Goal: Task Accomplishment & Management: Manage account settings

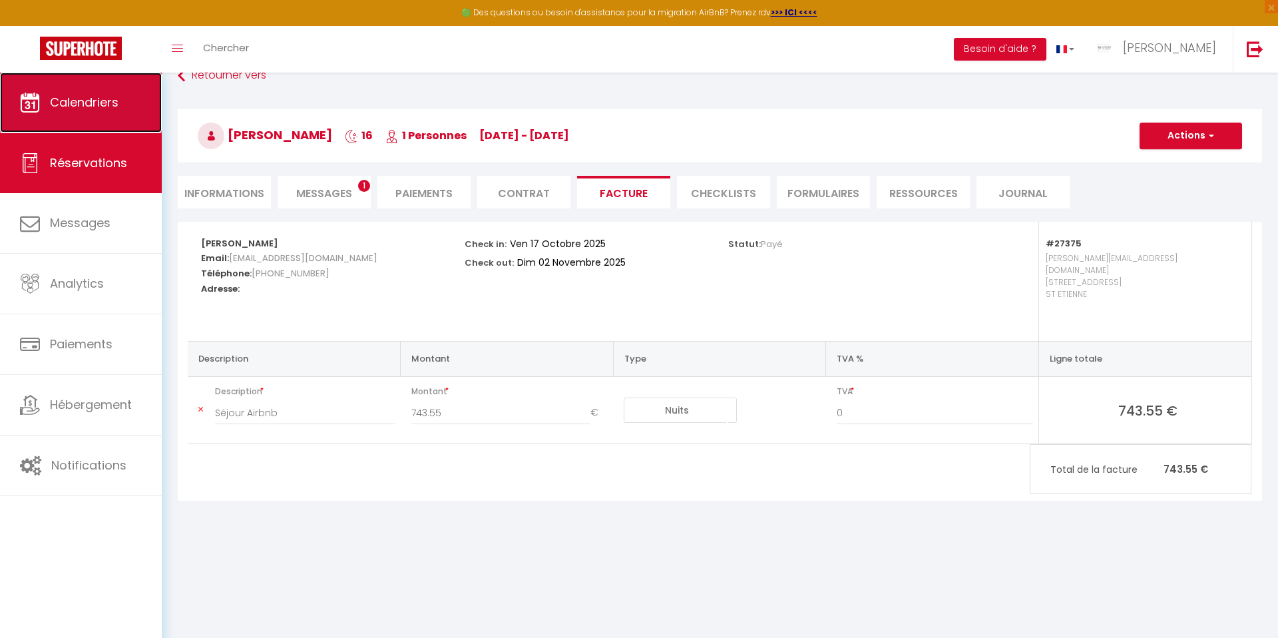
click at [121, 93] on link "Calendriers" at bounding box center [81, 103] width 162 height 60
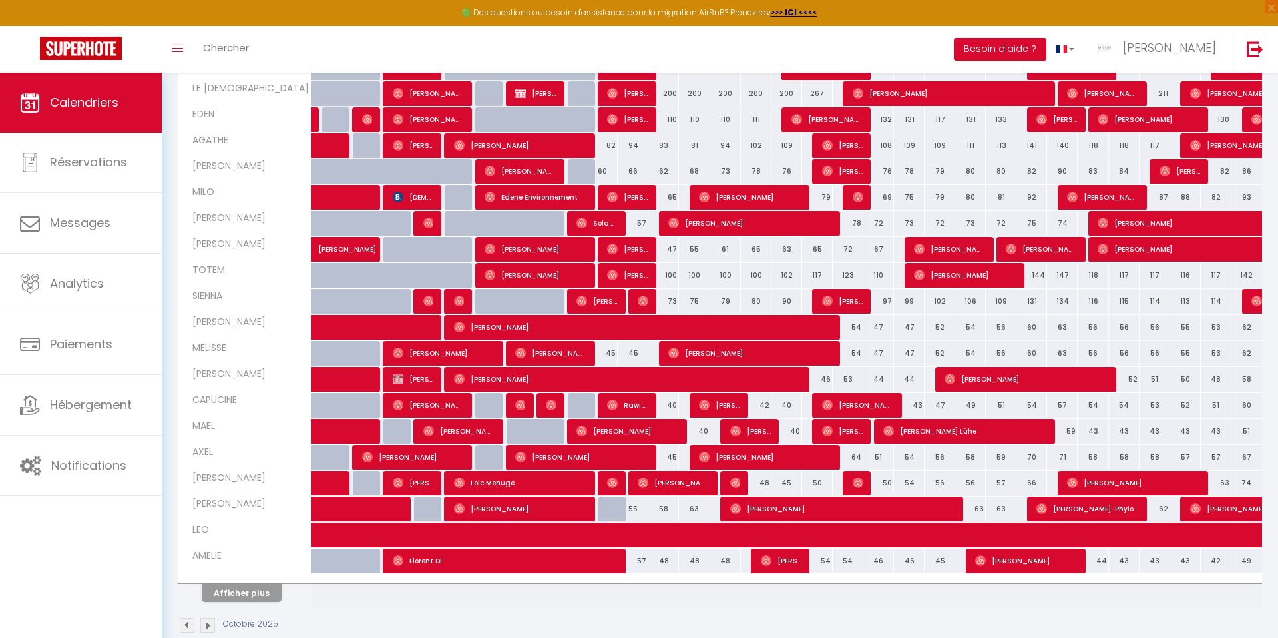
scroll to position [263, 0]
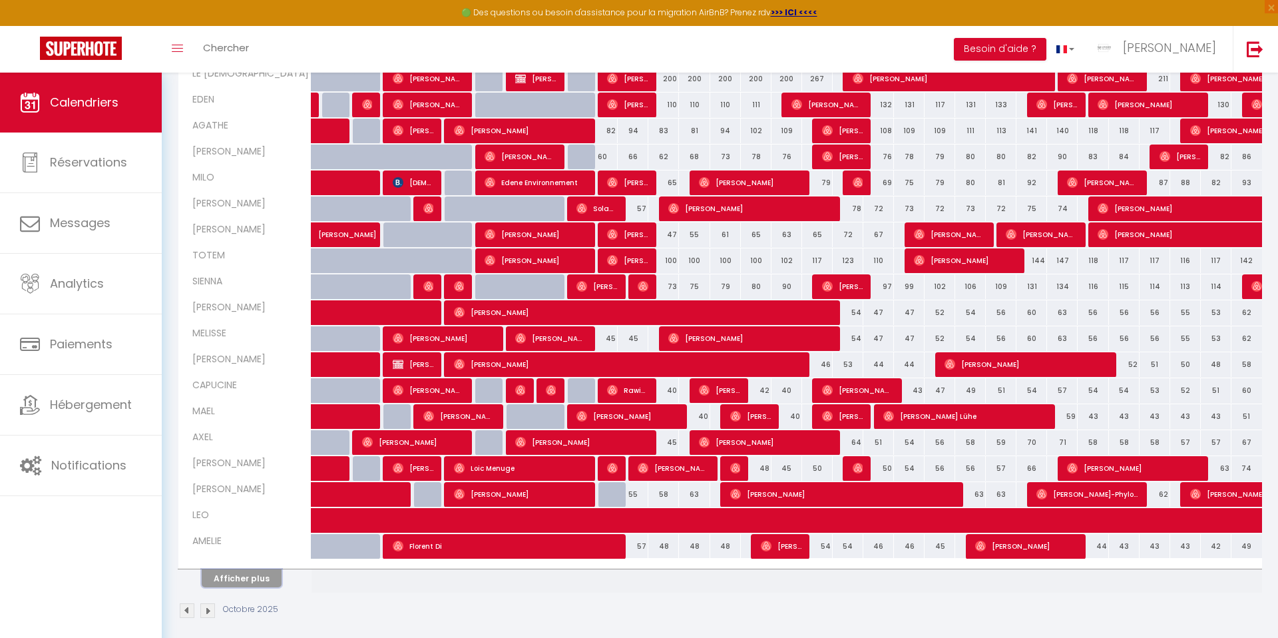
click at [238, 581] on button "Afficher plus" at bounding box center [242, 578] width 80 height 18
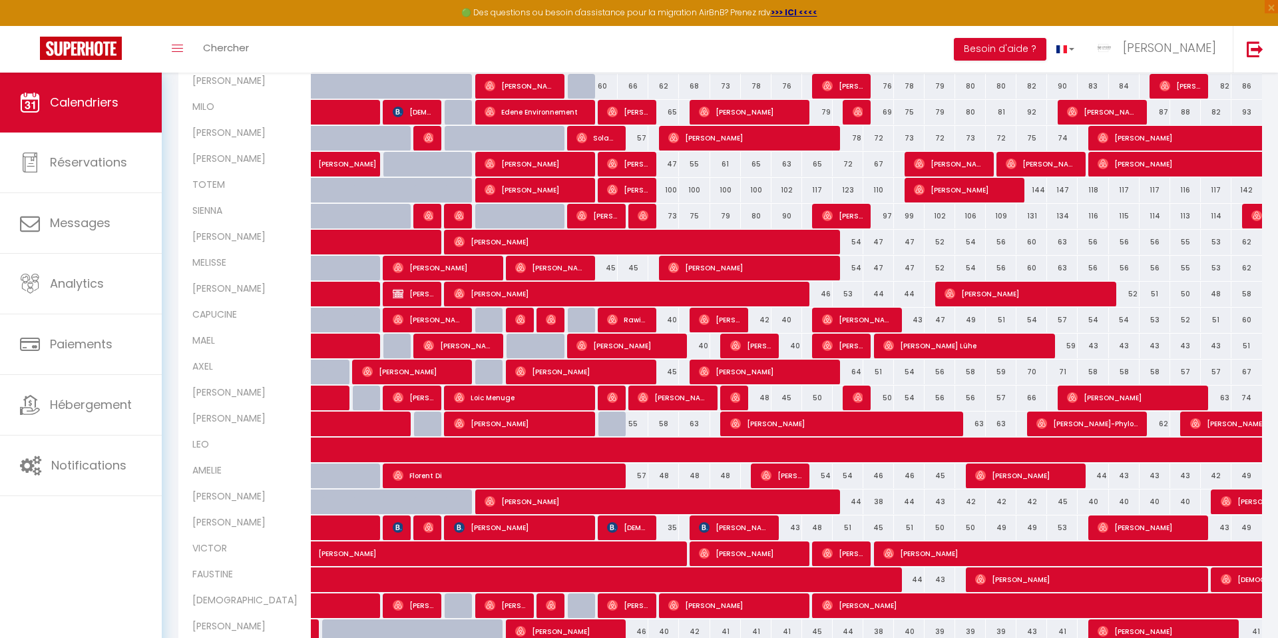
scroll to position [227, 0]
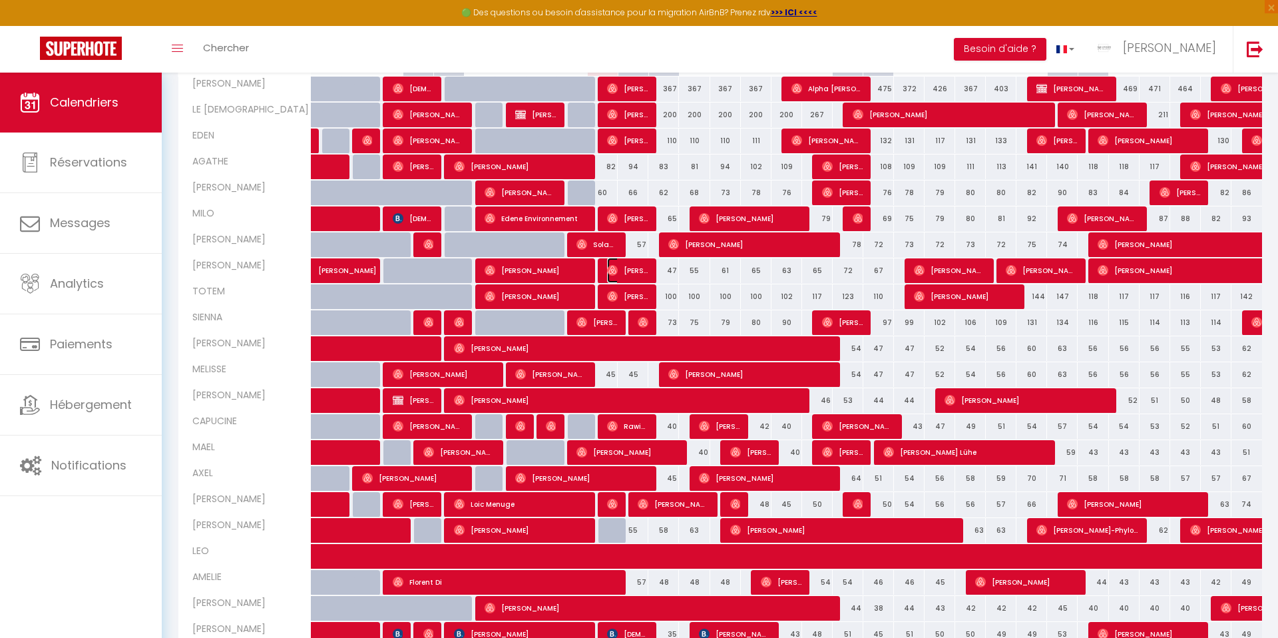
click at [628, 267] on span "[PERSON_NAME]" at bounding box center [627, 270] width 41 height 25
select select "OK"
select select "0"
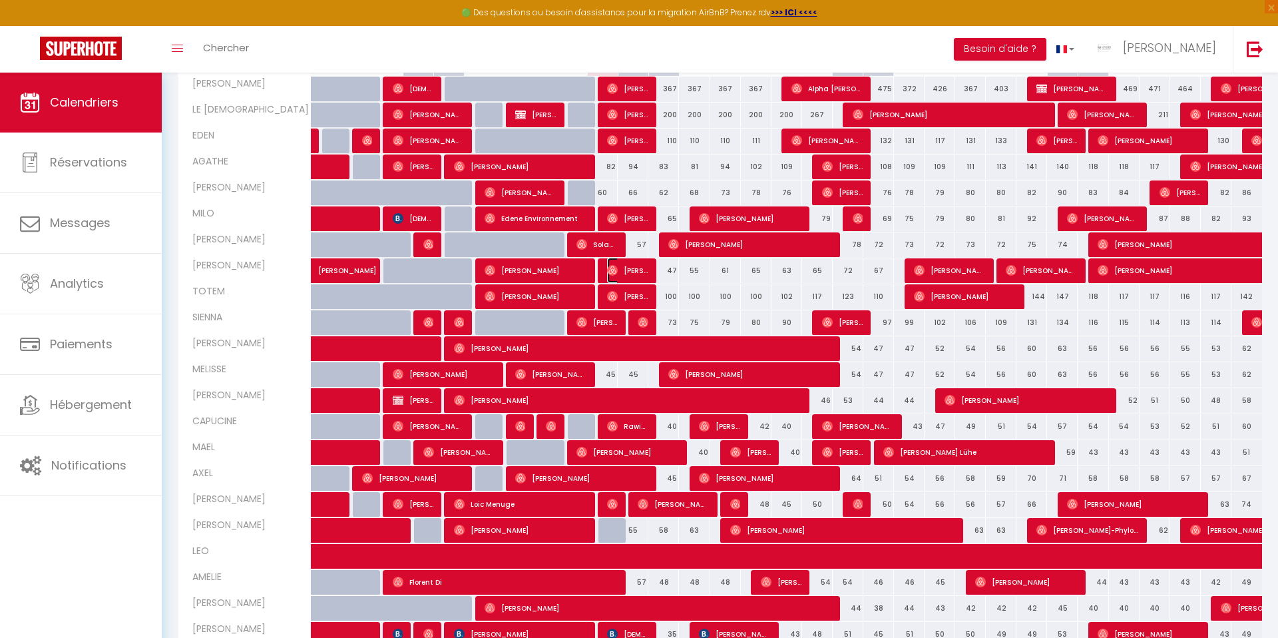
select select "1"
select select
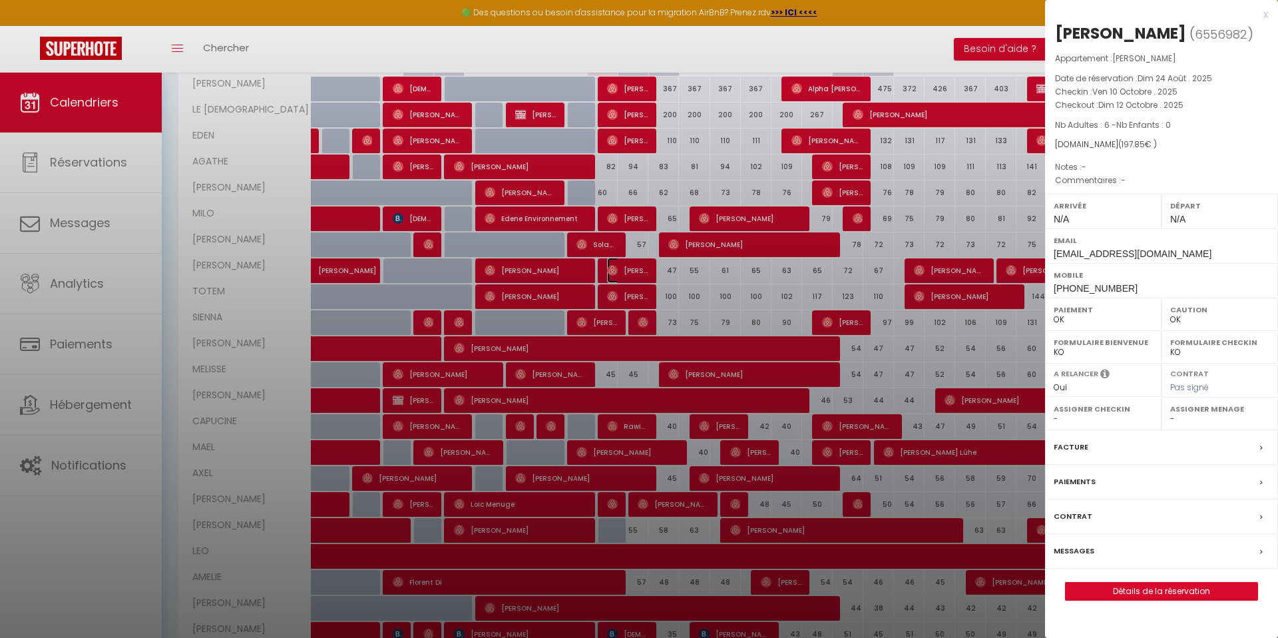
select select "16953"
click at [547, 269] on div at bounding box center [639, 319] width 1278 height 638
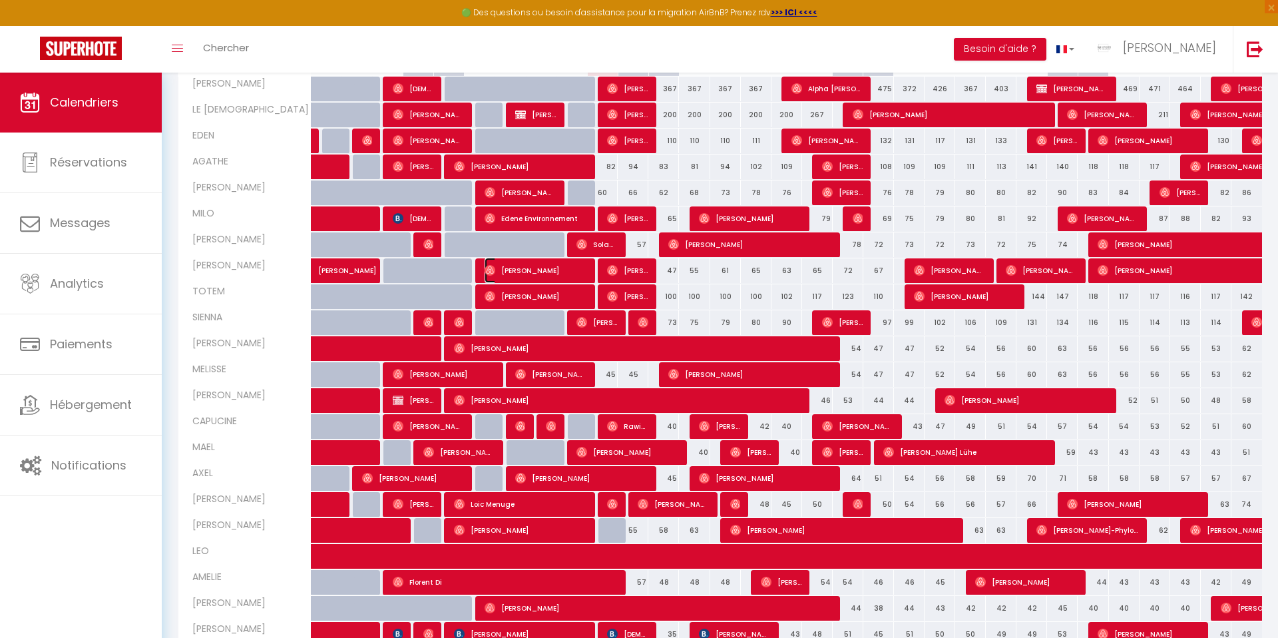
click at [546, 278] on span "[PERSON_NAME]" at bounding box center [536, 270] width 102 height 25
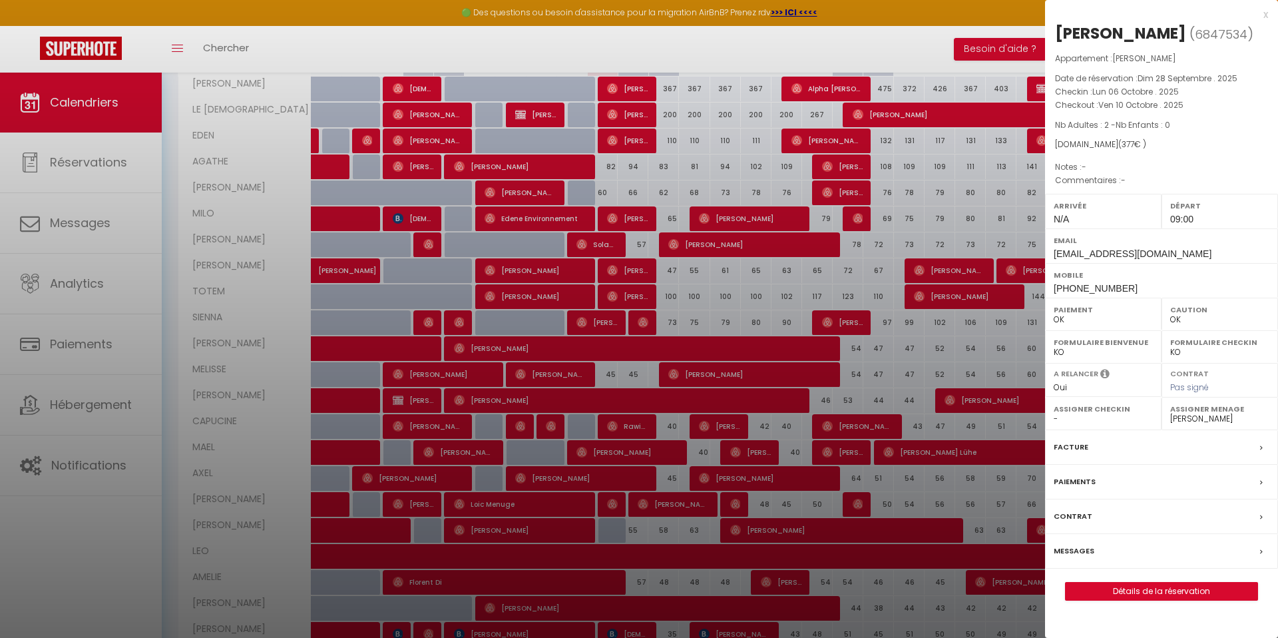
drag, startPoint x: 610, startPoint y: 250, endPoint x: 622, endPoint y: 244, distance: 13.1
click at [613, 249] on div at bounding box center [639, 319] width 1278 height 638
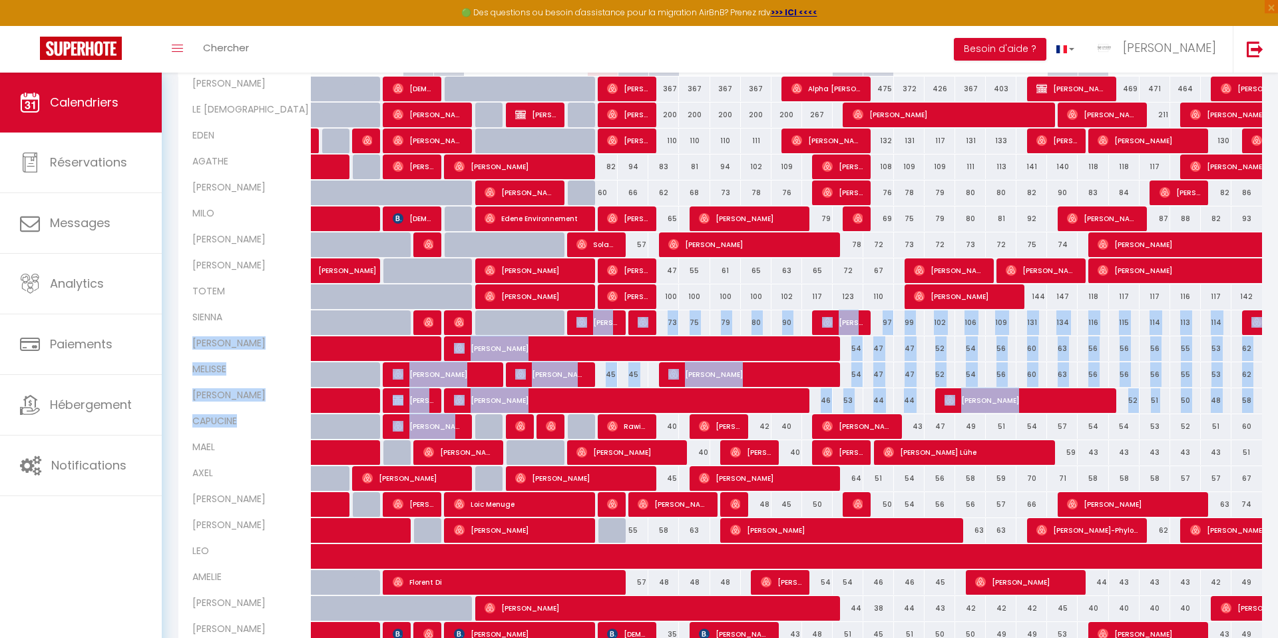
drag, startPoint x: 511, startPoint y: 436, endPoint x: 509, endPoint y: 311, distance: 125.2
click at [507, 319] on tbody "SIMON 367 367 367 [PERSON_NAME] 367 367 367 367 367 367" at bounding box center [720, 478] width 1085 height 805
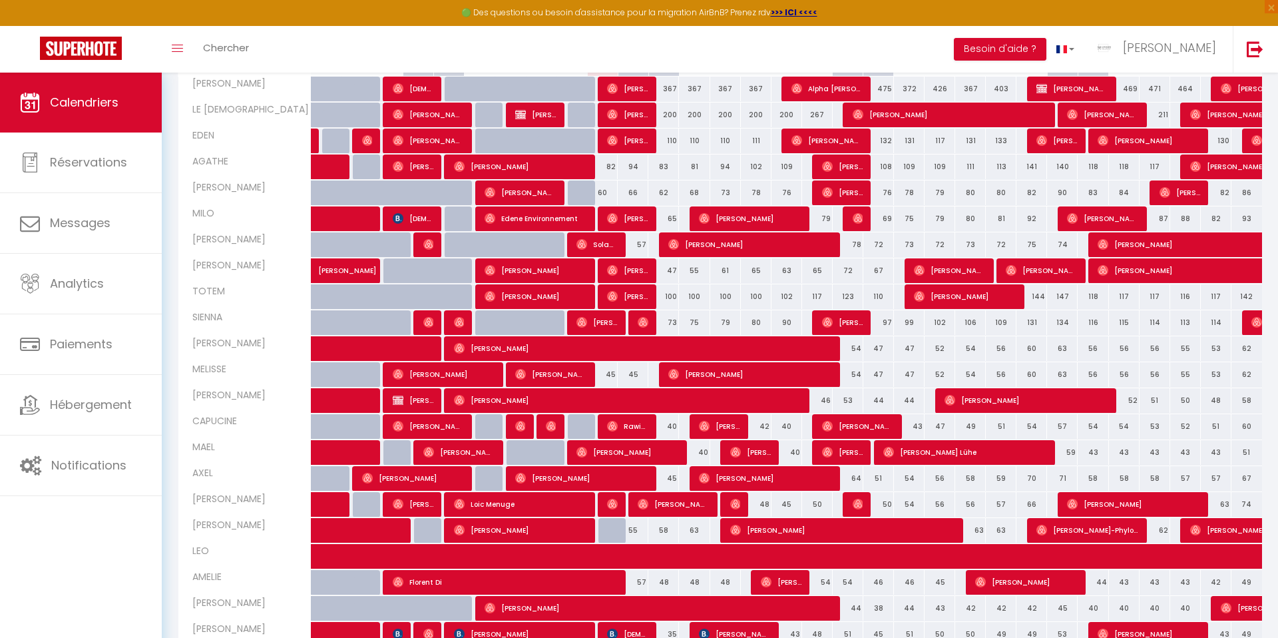
click at [669, 50] on div "Toggle menubar Chercher BUTTON Besoin d'aide ? [PERSON_NAME] Paramètres Équipe" at bounding box center [683, 49] width 1172 height 47
click at [528, 266] on span "[PERSON_NAME]" at bounding box center [536, 270] width 102 height 25
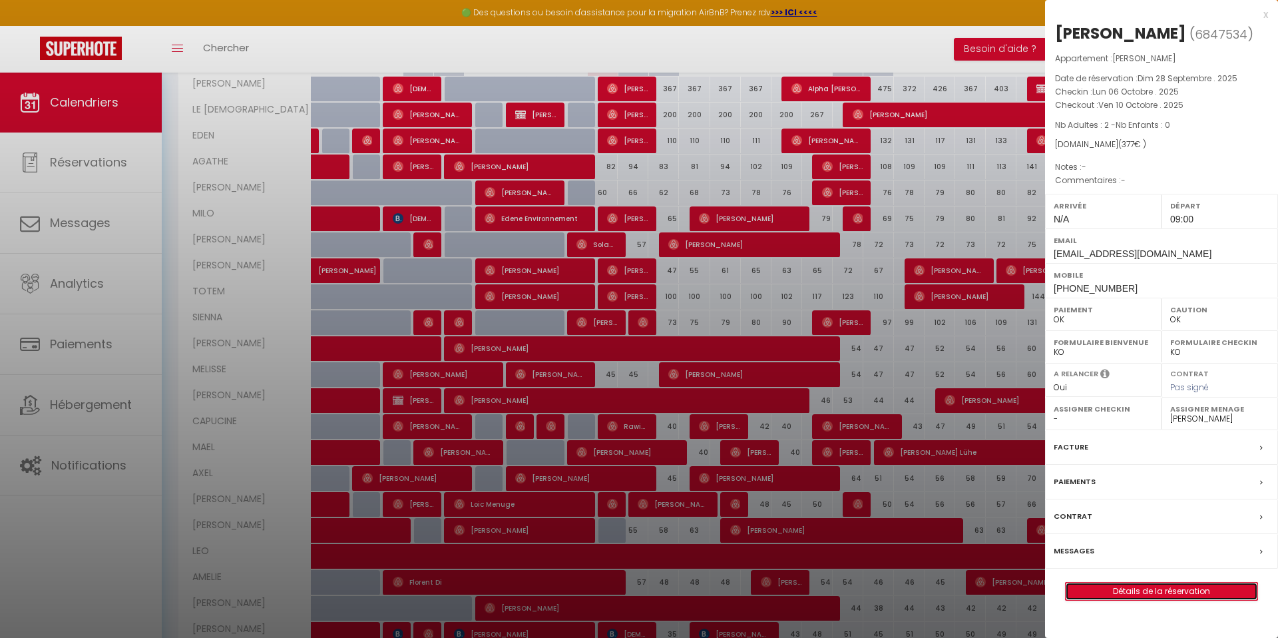
click at [1130, 594] on link "Détails de la réservation" at bounding box center [1162, 591] width 192 height 17
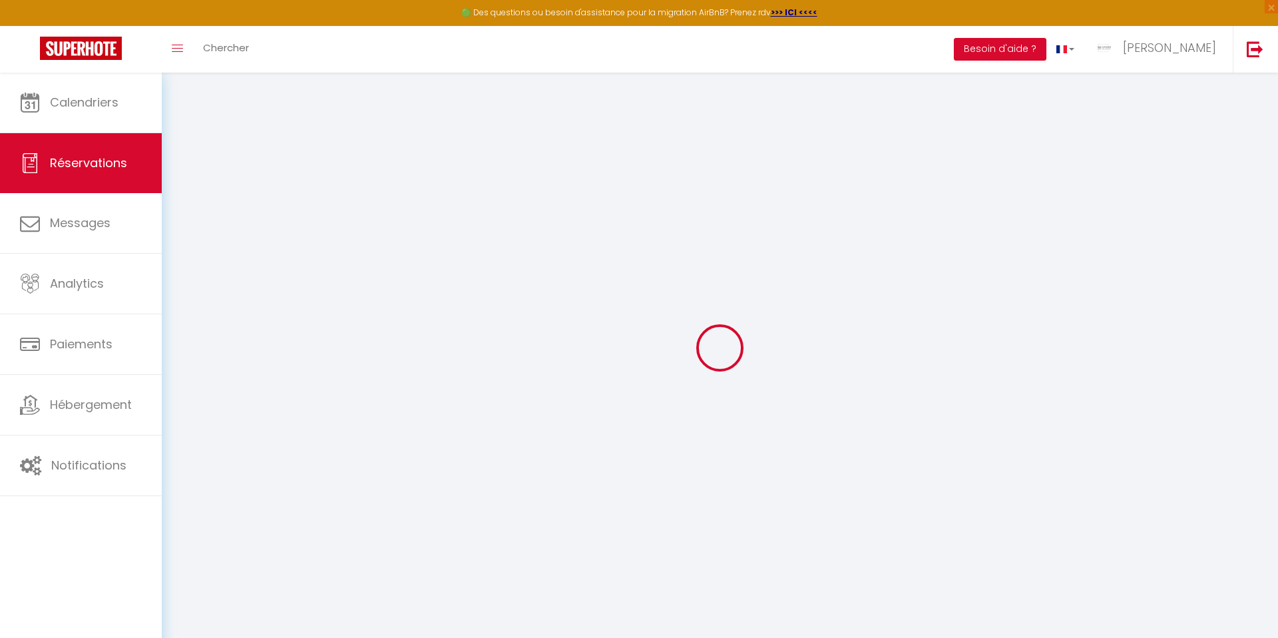
select select "other"
select select "cleaning"
select select "taxes"
select select
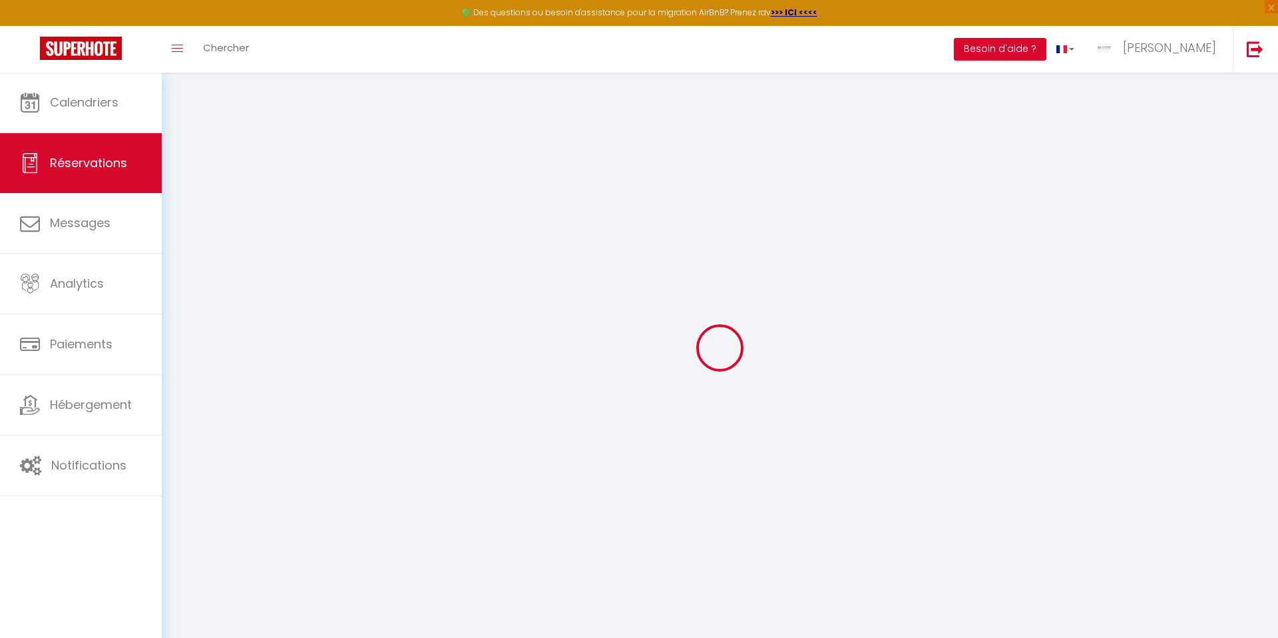
select select
checkbox input "false"
select select
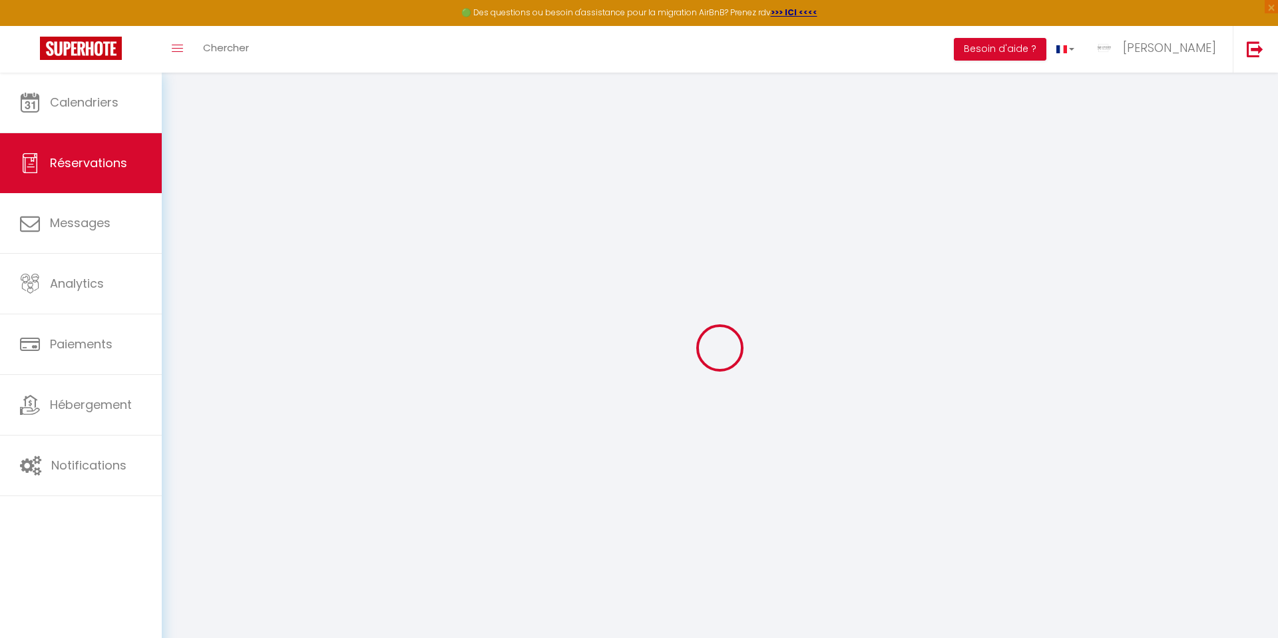
checkbox input "false"
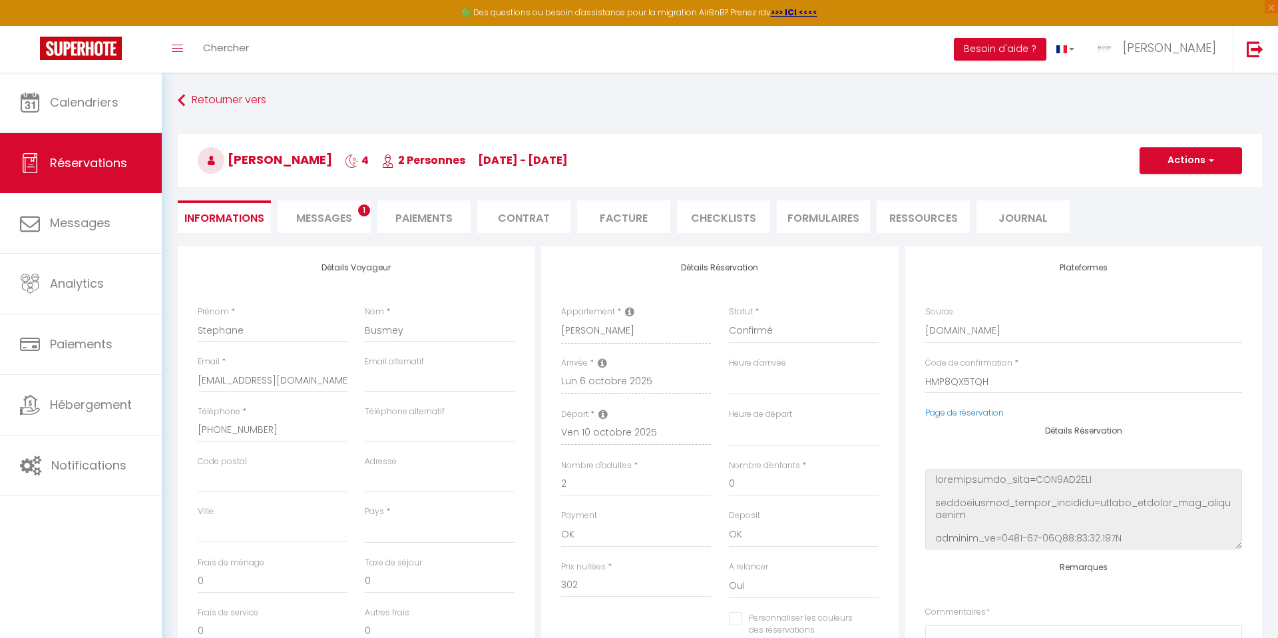
select select
type input "75"
select select
checkbox input "false"
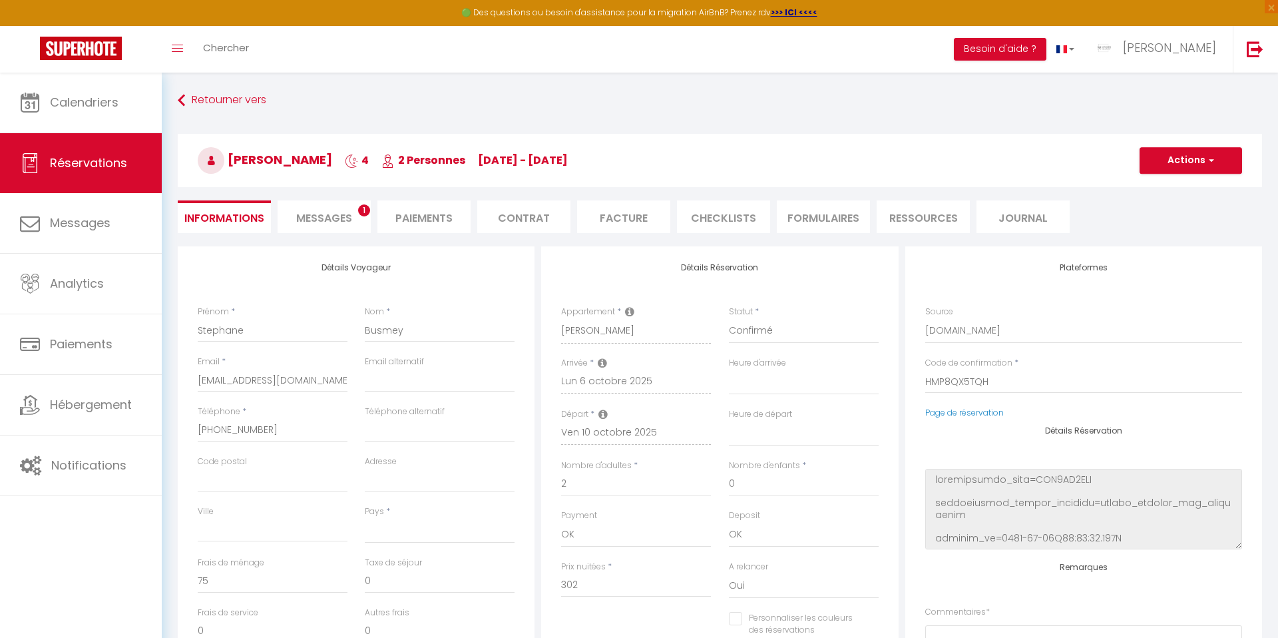
select select
checkbox input "false"
select select
select select "09:00"
click at [619, 225] on li "Facture" at bounding box center [623, 216] width 93 height 33
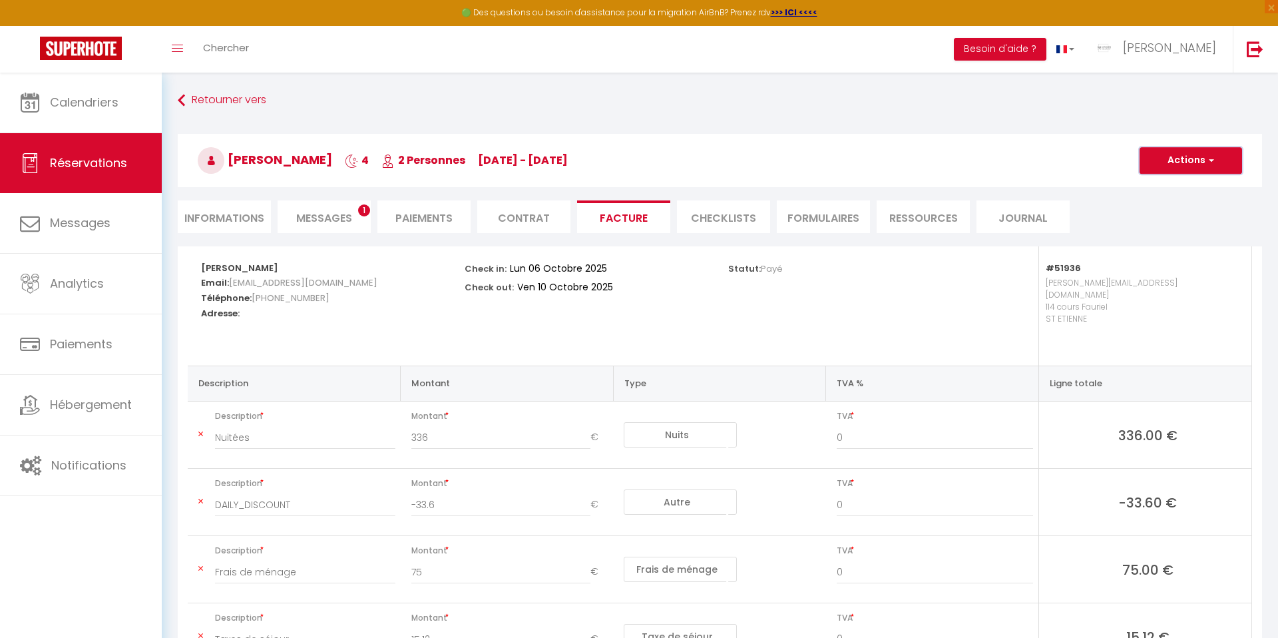
click at [1186, 154] on button "Actions" at bounding box center [1191, 160] width 103 height 27
click at [1153, 210] on link "Aperçu et éditer" at bounding box center [1181, 206] width 112 height 17
click at [1192, 163] on button "Actions" at bounding box center [1191, 160] width 103 height 27
click at [1148, 224] on link "Envoyer la facture" at bounding box center [1181, 224] width 112 height 17
type input "[EMAIL_ADDRESS][DOMAIN_NAME]"
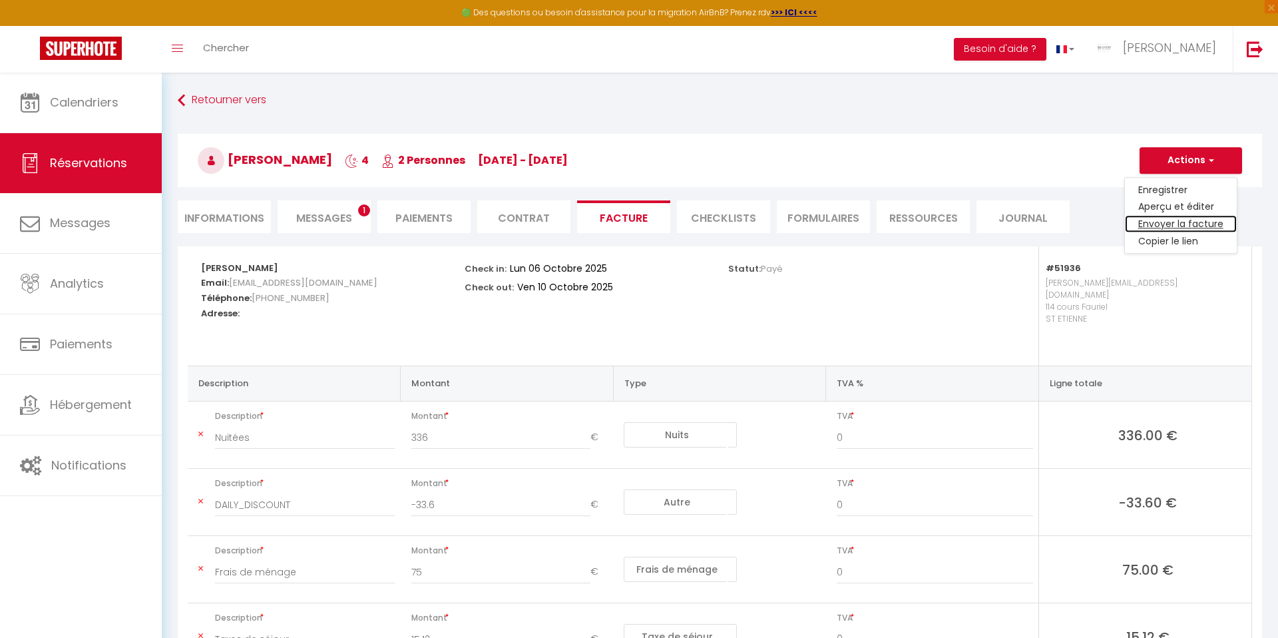
type input "Your invoice 6847534 - [PERSON_NAME]"
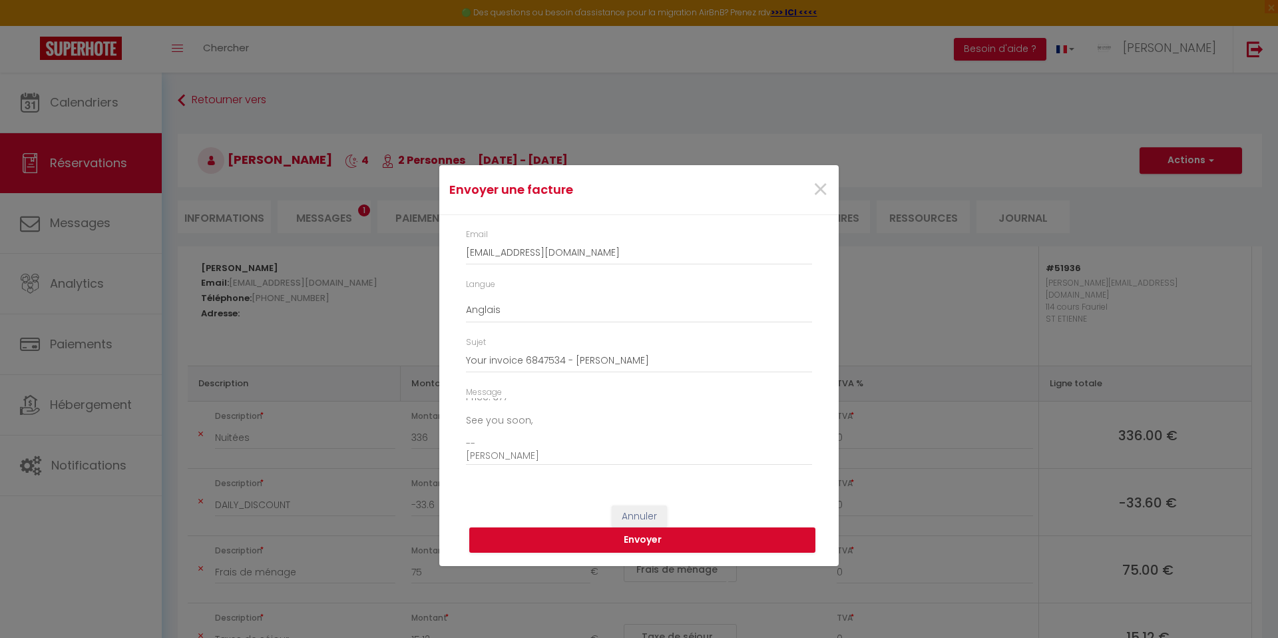
scroll to position [151, 0]
click at [484, 457] on textarea "Hi, Here is the link to download your invoice: [URL][DOMAIN_NAME] Reservation d…" at bounding box center [639, 431] width 346 height 67
type textarea "Hi, Here is the link to download your invoice: [URL][DOMAIN_NAME] Reservation d…"
click at [553, 538] on button "Envoyer" at bounding box center [642, 539] width 346 height 25
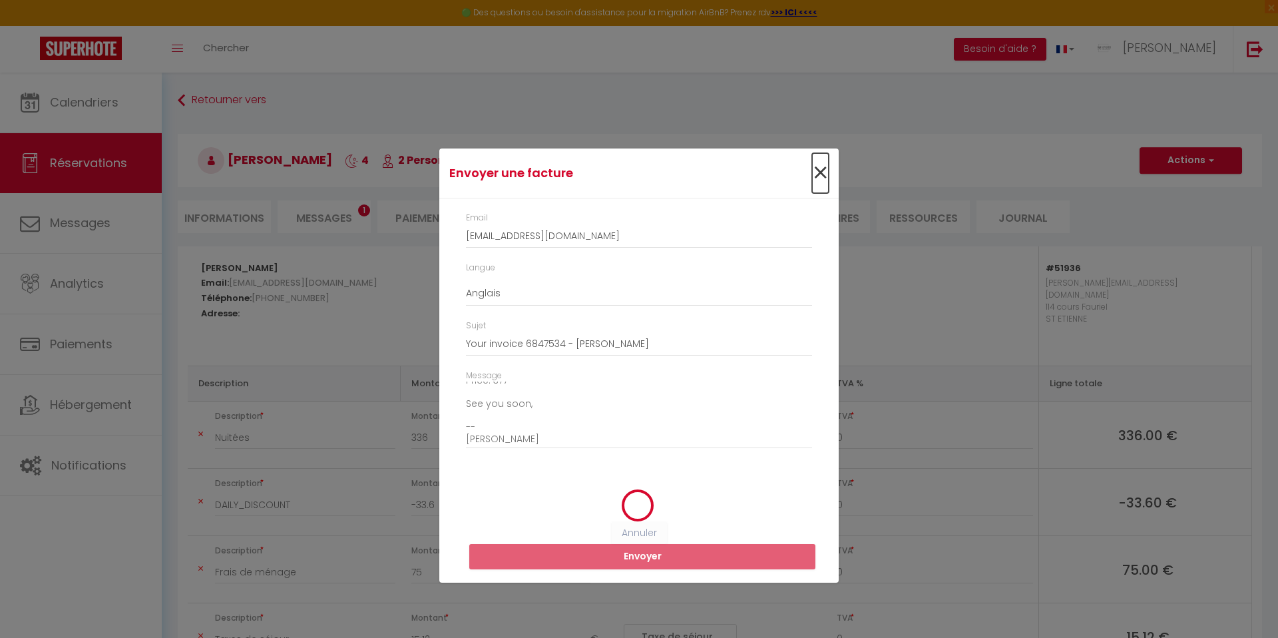
drag, startPoint x: 814, startPoint y: 168, endPoint x: 814, endPoint y: 178, distance: 10.0
click at [814, 168] on span "×" at bounding box center [820, 173] width 17 height 40
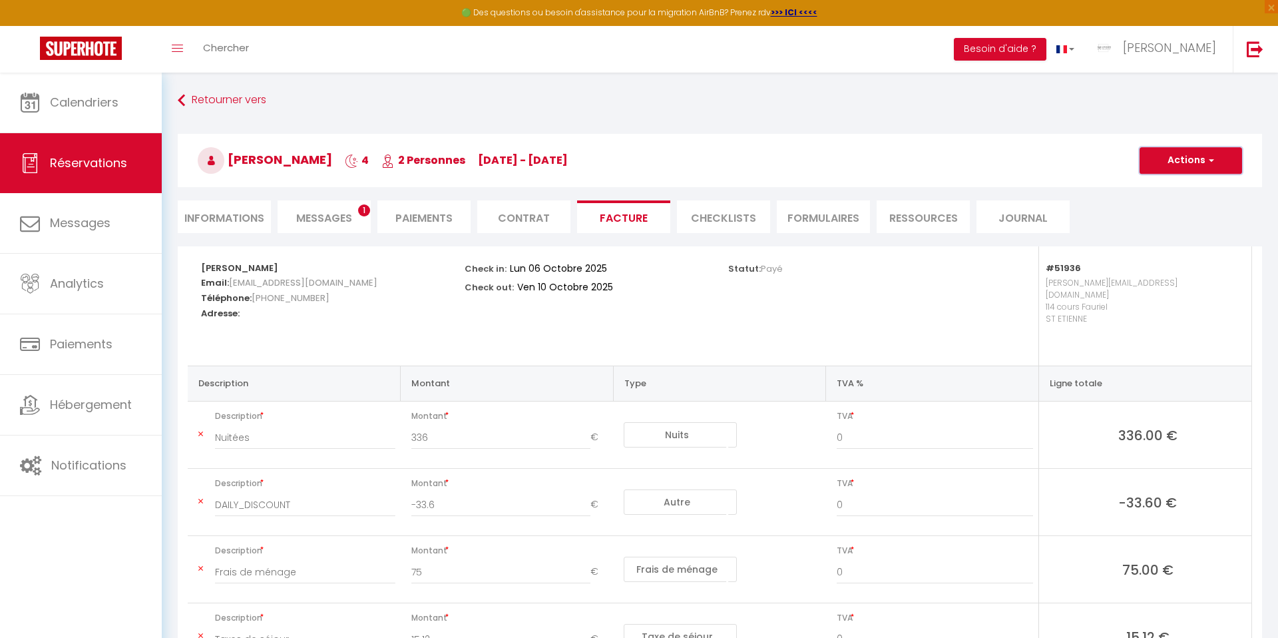
drag, startPoint x: 1208, startPoint y: 156, endPoint x: 1193, endPoint y: 165, distance: 18.2
click at [1207, 157] on span "button" at bounding box center [1210, 160] width 8 height 12
click at [1167, 222] on link "Envoyer la facture" at bounding box center [1181, 224] width 112 height 17
type input "[EMAIL_ADDRESS][DOMAIN_NAME]"
type input "Your invoice 6847534 - [PERSON_NAME]"
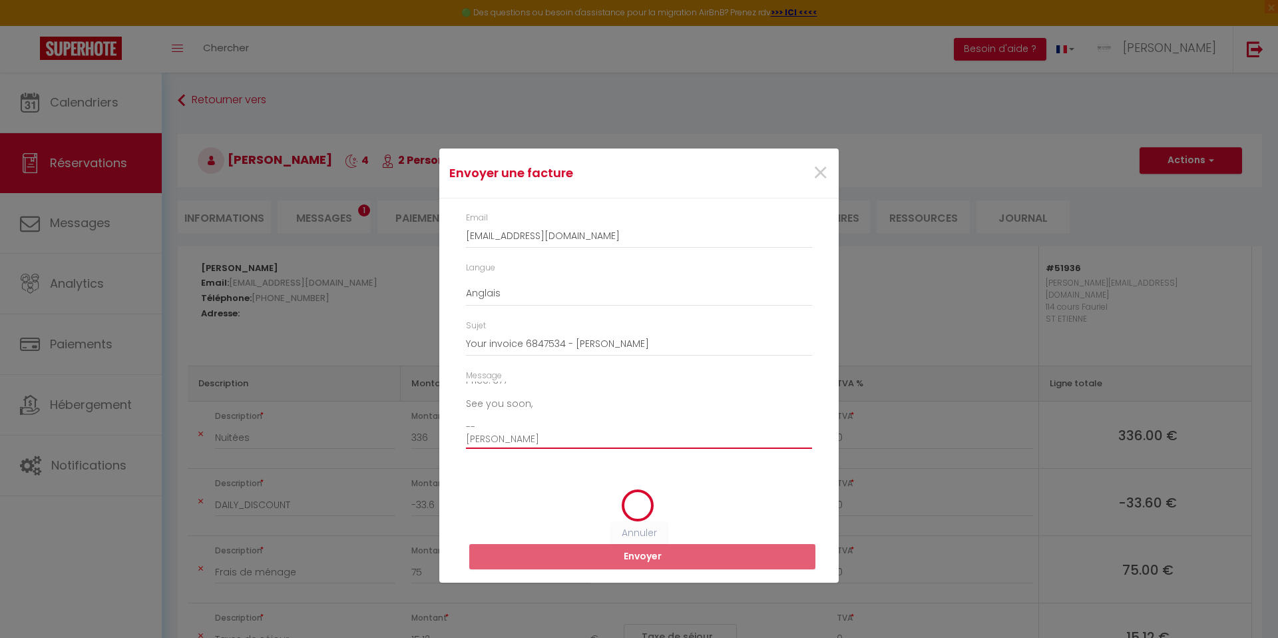
click at [480, 438] on textarea "Hi, Here is the link to download your invoice: [URL][DOMAIN_NAME] Reservation d…" at bounding box center [639, 415] width 346 height 67
type textarea "Hi, Here is the link to download your invoice: [URL][DOMAIN_NAME] Reservation d…"
drag, startPoint x: 822, startPoint y: 174, endPoint x: 933, endPoint y: 171, distance: 111.2
click at [822, 174] on span "×" at bounding box center [820, 173] width 17 height 40
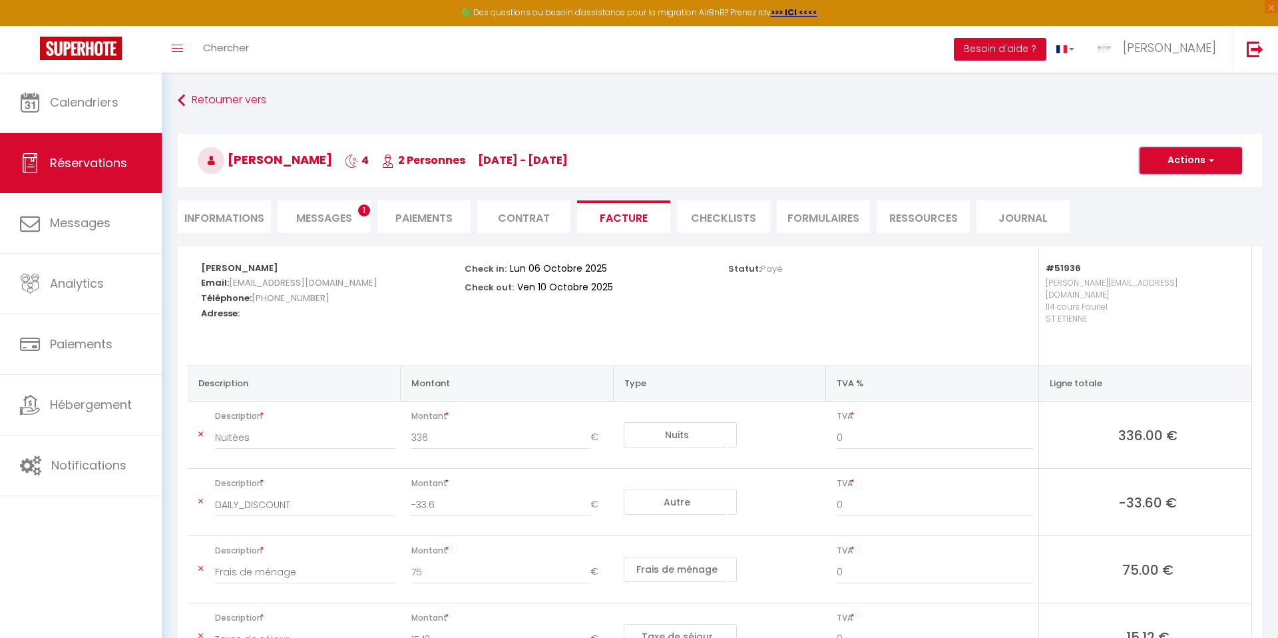
click at [1184, 166] on button "Actions" at bounding box center [1191, 160] width 103 height 27
click at [1155, 205] on link "Aperçu et éditer" at bounding box center [1181, 206] width 112 height 17
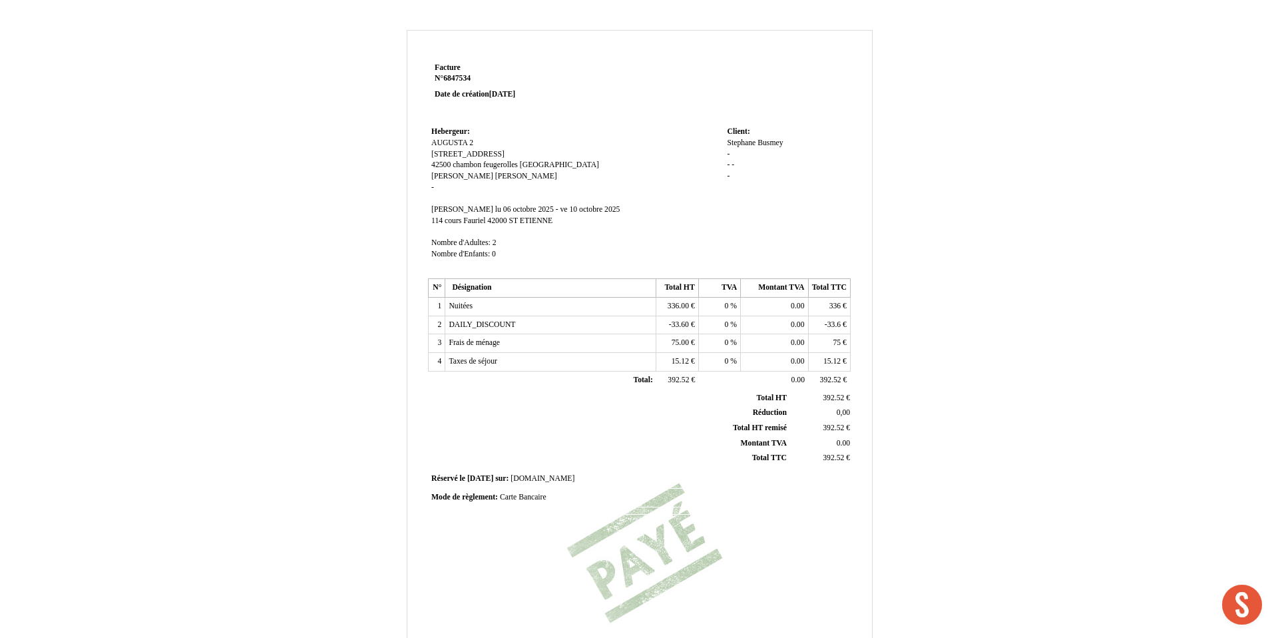
scroll to position [166, 0]
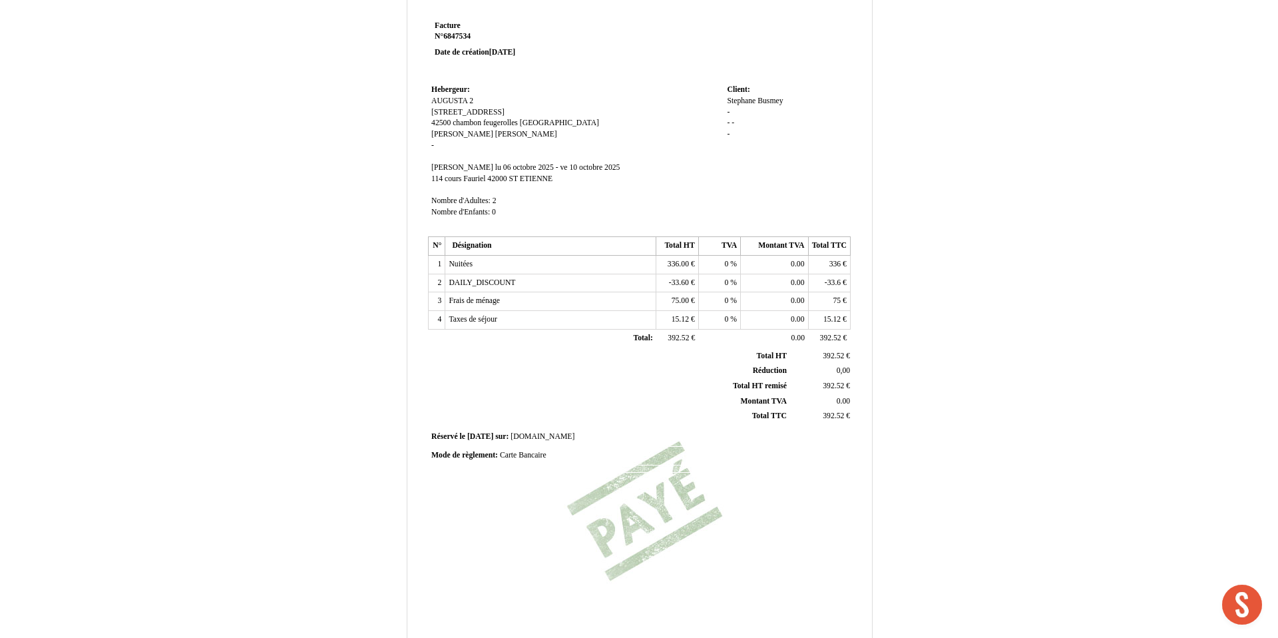
scroll to position [39, 0]
